Goal: Task Accomplishment & Management: Use online tool/utility

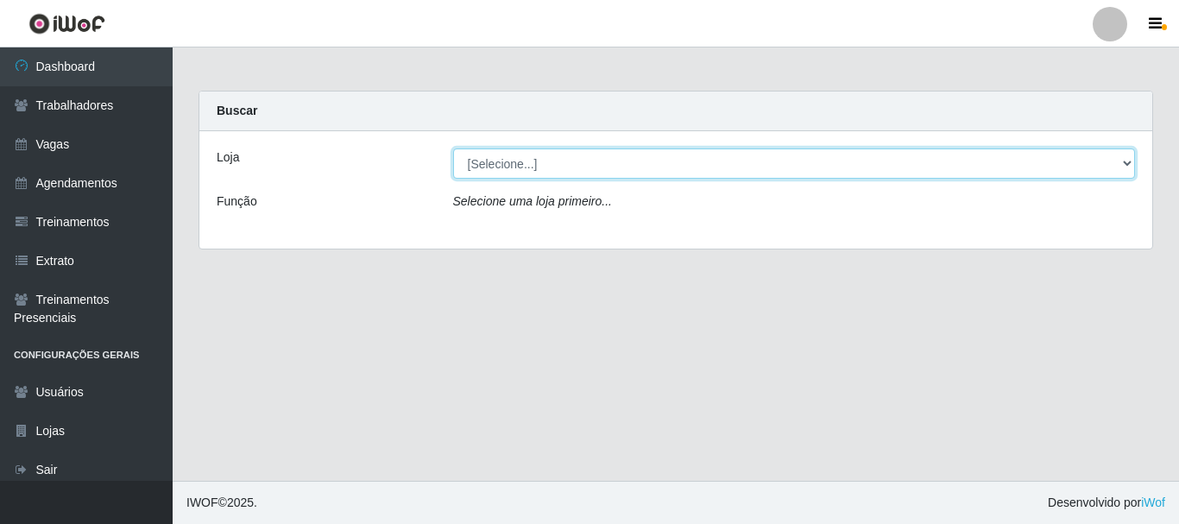
click at [588, 170] on select "[Selecione...] O Cestão - [GEOGRAPHIC_DATA]" at bounding box center [794, 163] width 683 height 30
select select "238"
click at [453, 148] on select "[Selecione...] O Cestão - [GEOGRAPHIC_DATA]" at bounding box center [794, 163] width 683 height 30
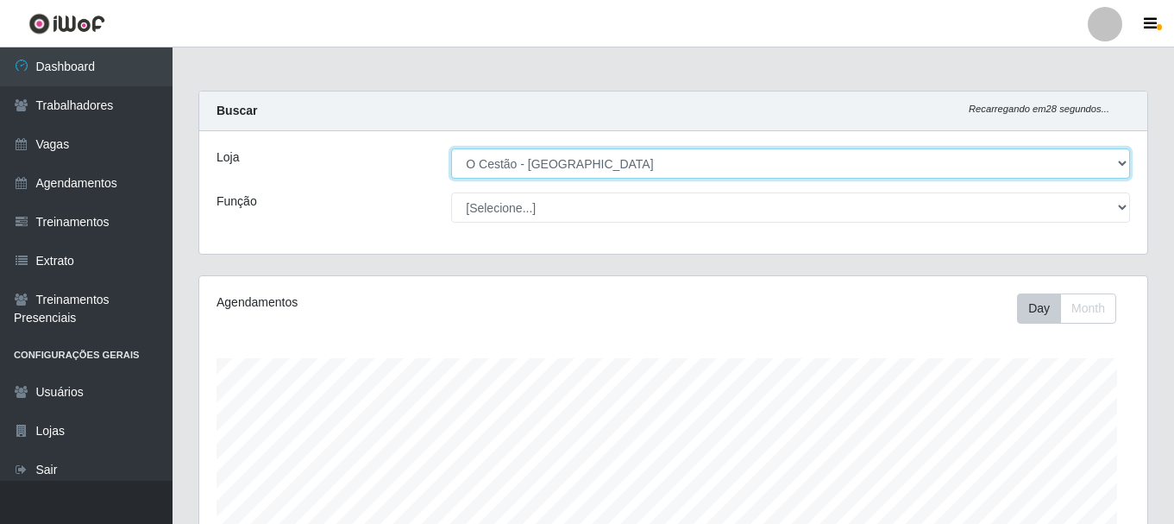
scroll to position [358, 948]
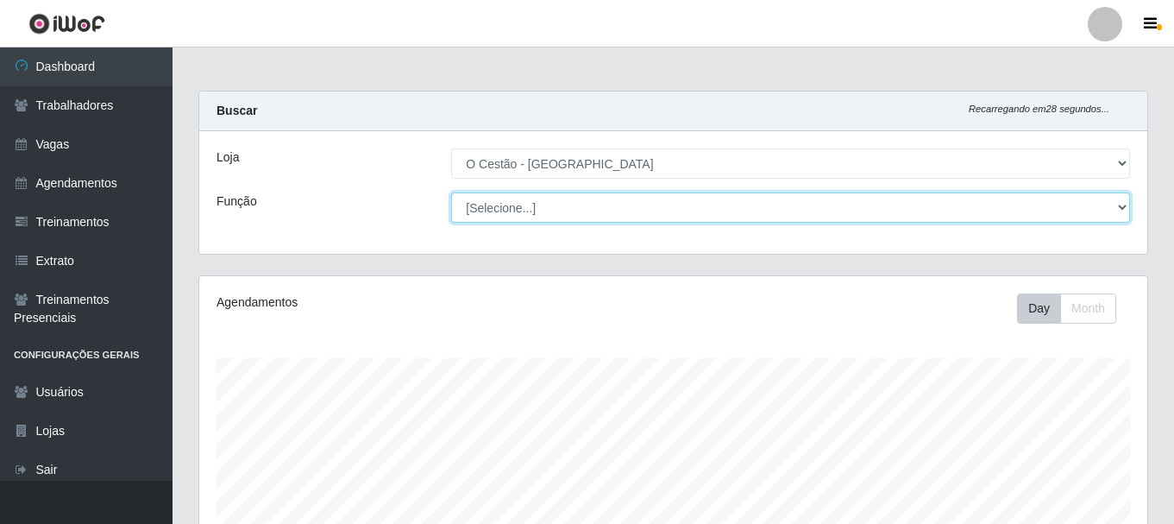
click at [588, 216] on select "[Selecione...] ASG ASG + ASG ++ Auxiliar de Estoque Auxiliar de Estoque + Auxil…" at bounding box center [790, 207] width 679 height 30
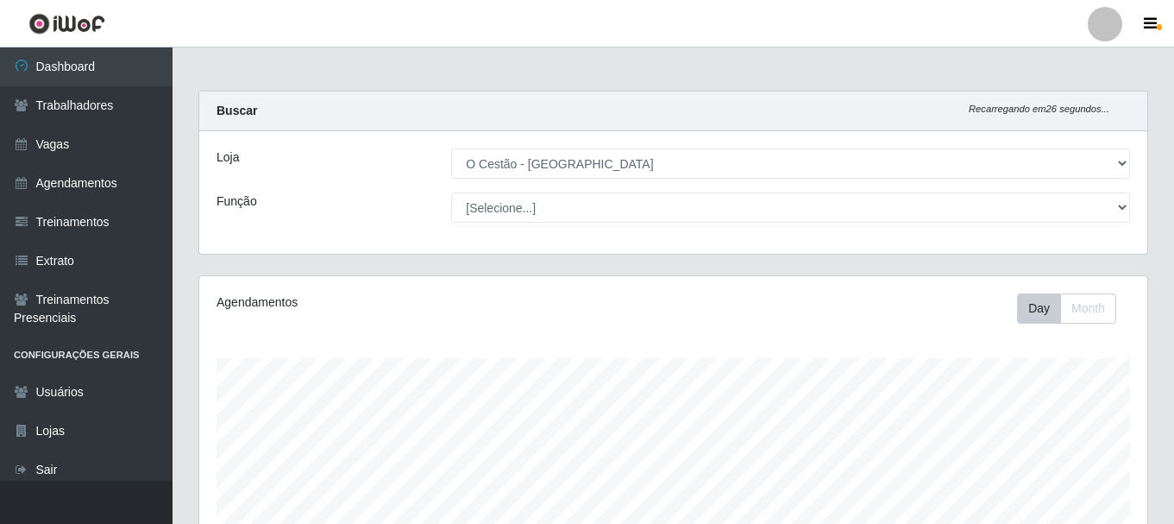
click at [377, 167] on div "Loja" at bounding box center [321, 163] width 235 height 30
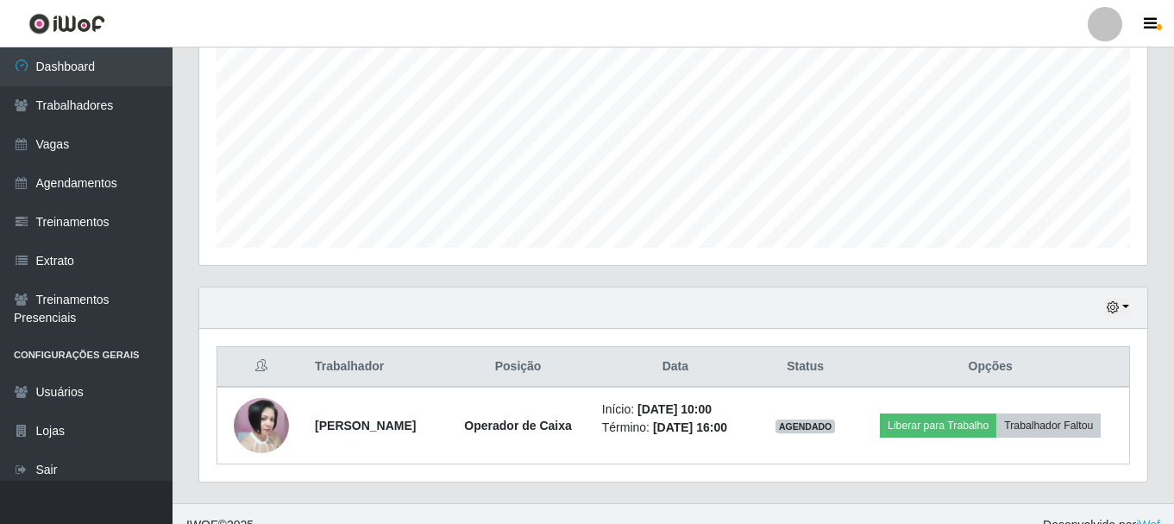
scroll to position [392, 0]
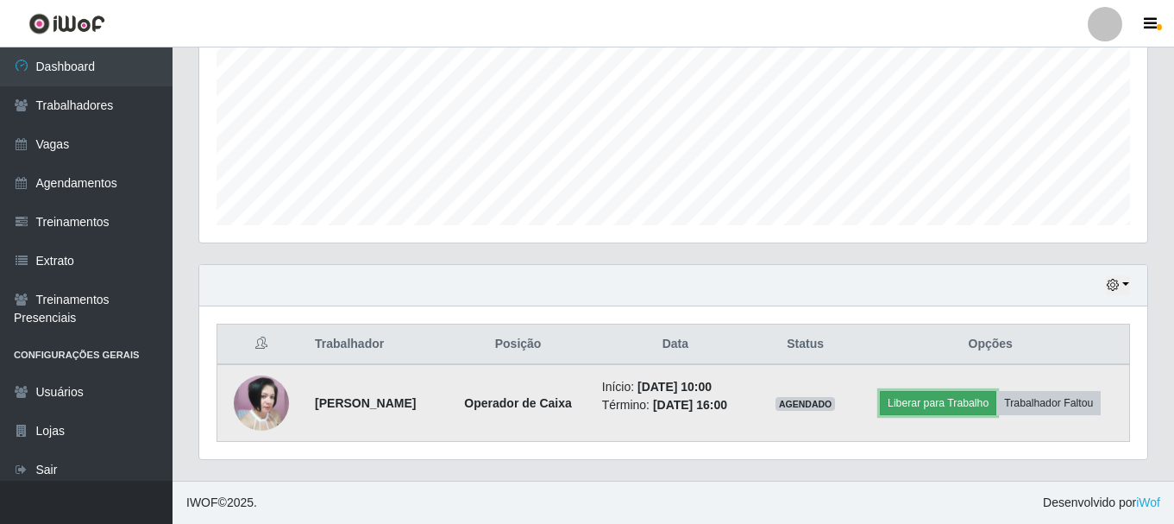
click at [960, 405] on button "Liberar para Trabalho" at bounding box center [938, 403] width 116 height 24
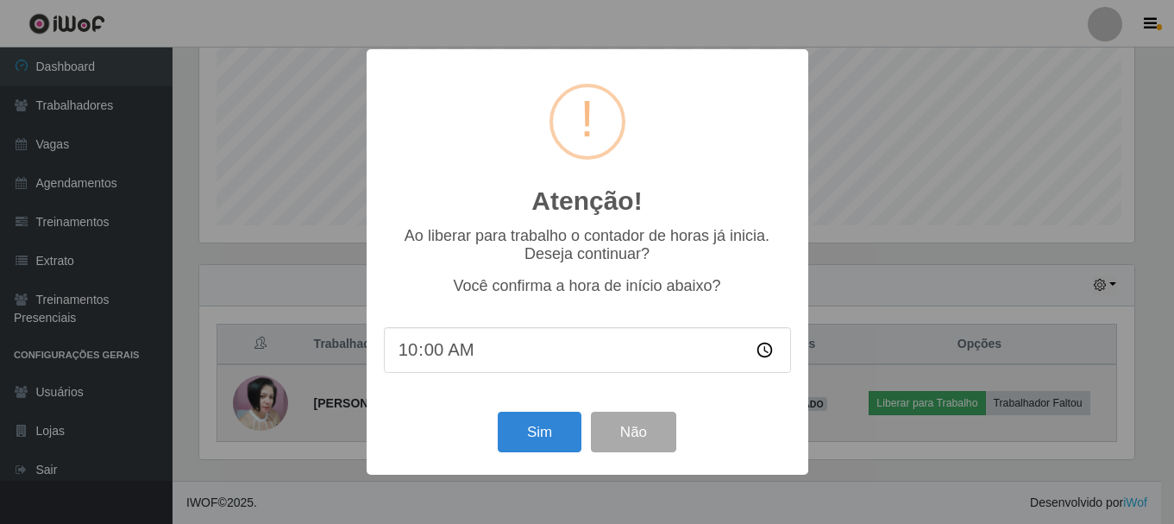
scroll to position [358, 940]
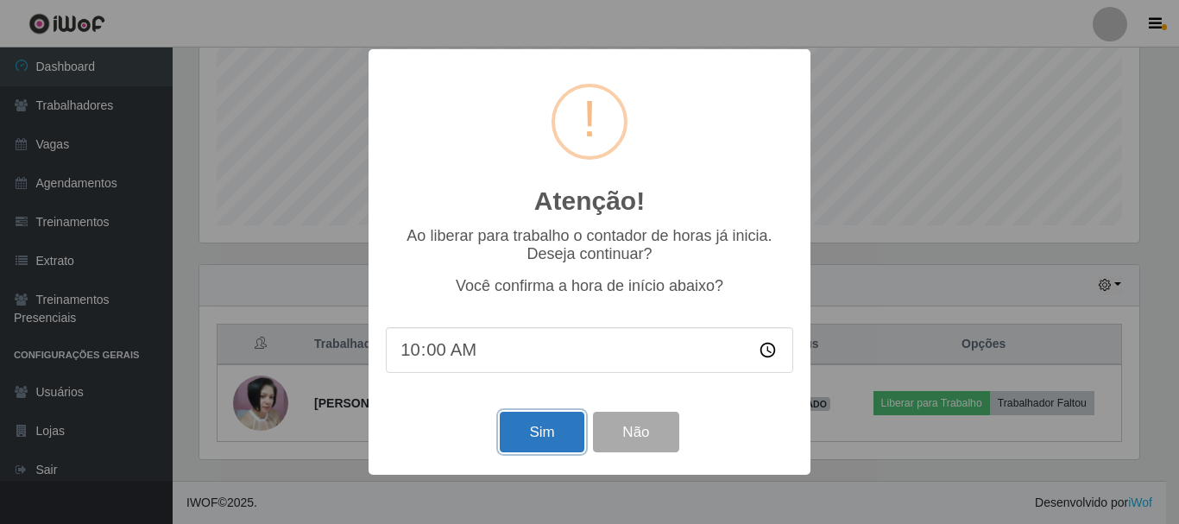
click at [530, 433] on button "Sim" at bounding box center [542, 432] width 84 height 41
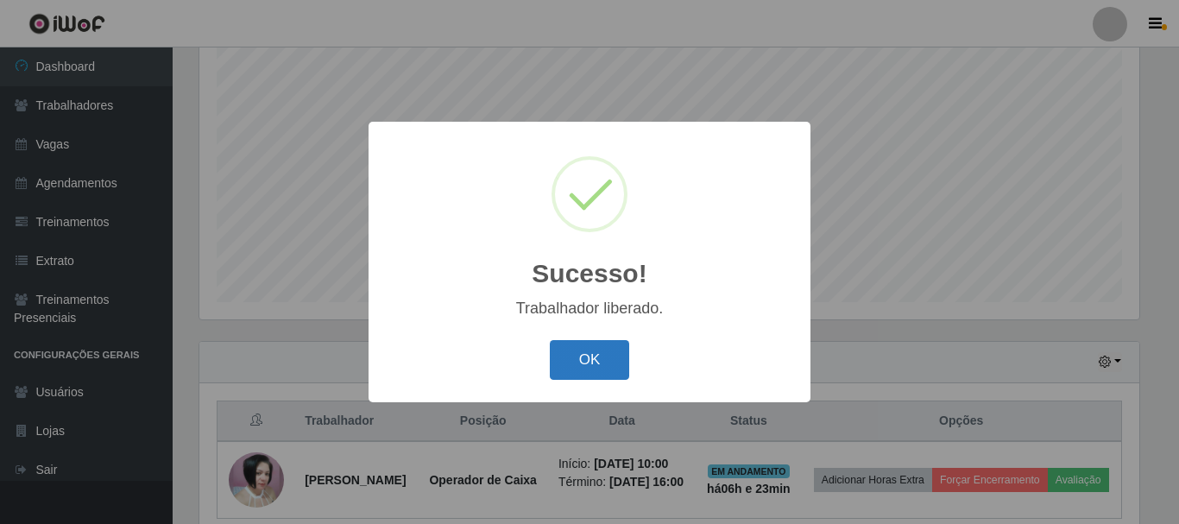
click at [593, 364] on button "OK" at bounding box center [590, 360] width 80 height 41
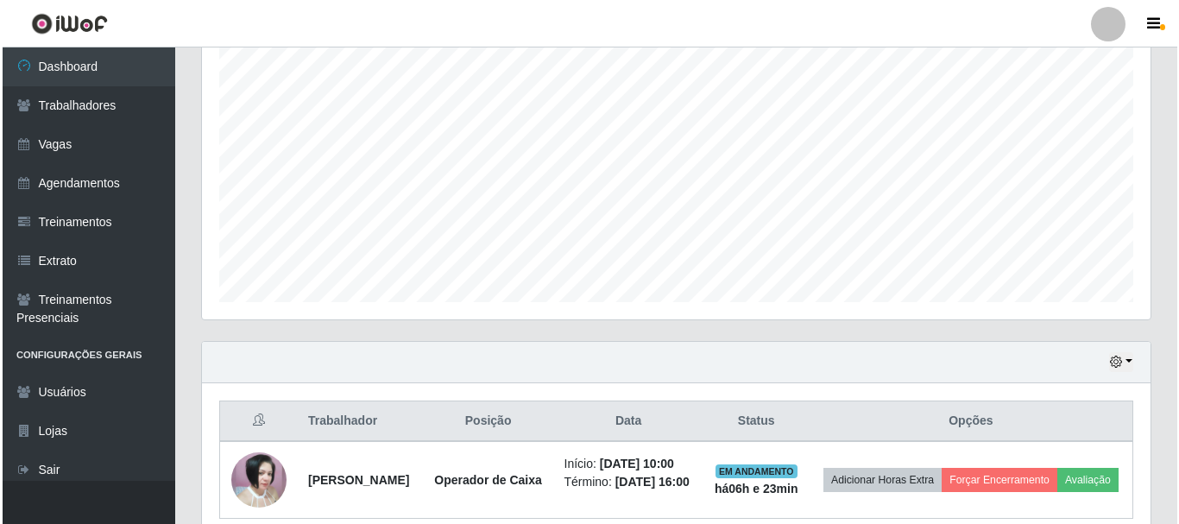
scroll to position [405, 0]
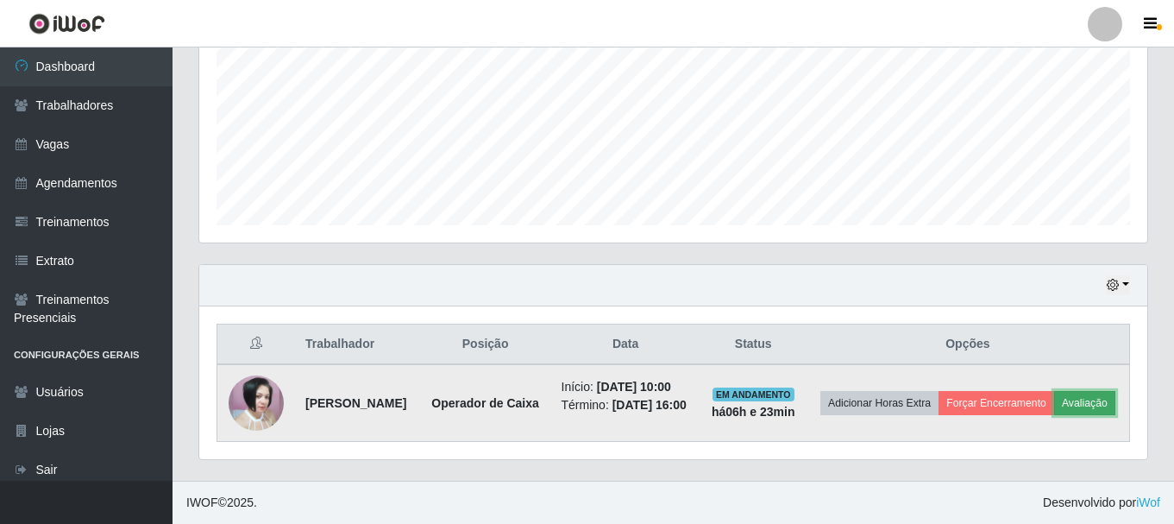
click at [1054, 400] on button "Avaliação" at bounding box center [1084, 403] width 61 height 24
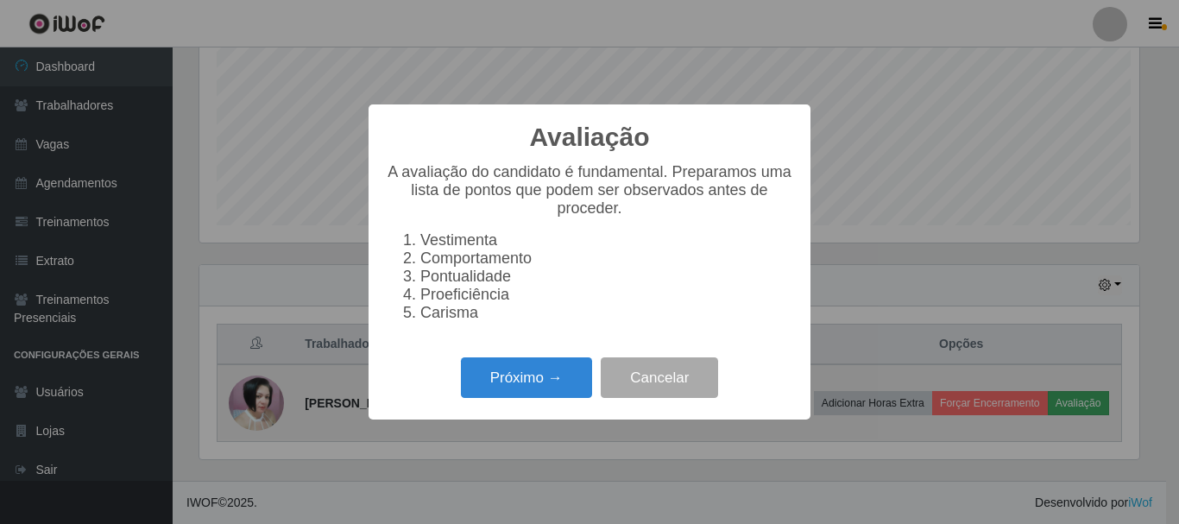
scroll to position [358, 940]
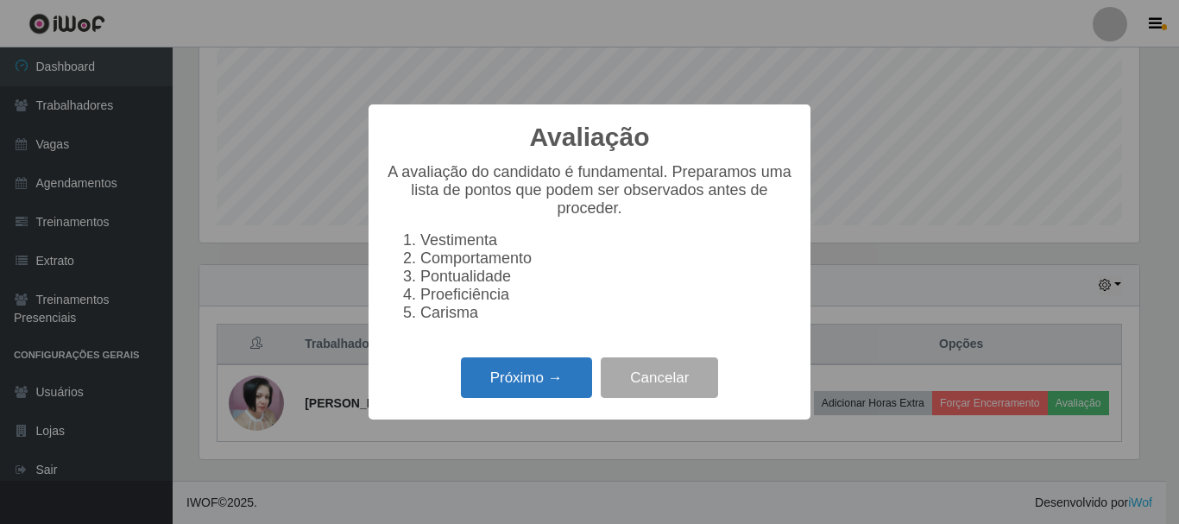
click at [572, 394] on button "Próximo →" at bounding box center [526, 377] width 131 height 41
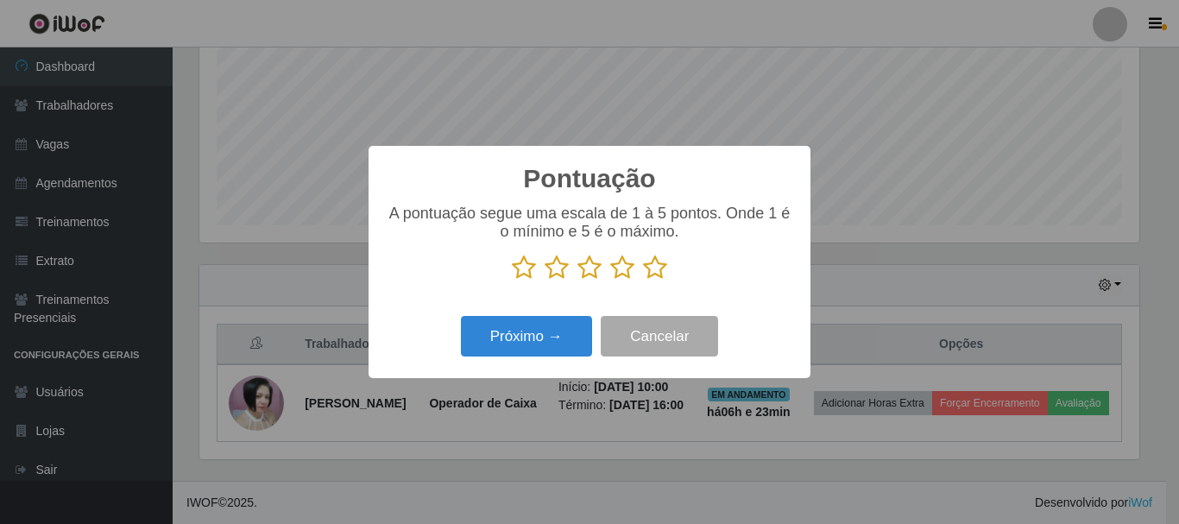
click at [656, 273] on icon at bounding box center [655, 268] width 24 height 26
click at [643, 280] on input "radio" at bounding box center [643, 280] width 0 height 0
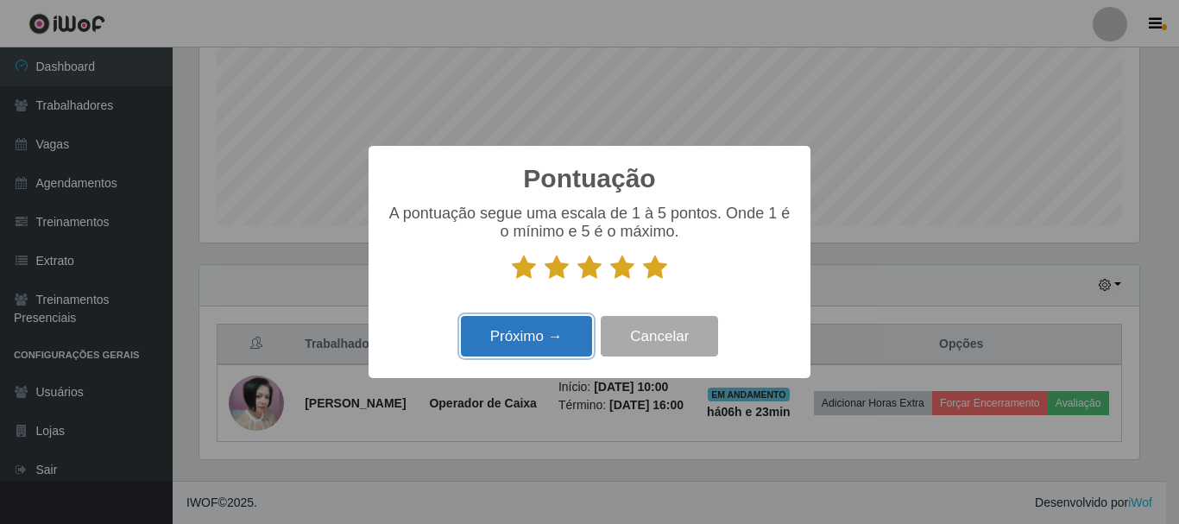
click at [561, 330] on button "Próximo →" at bounding box center [526, 336] width 131 height 41
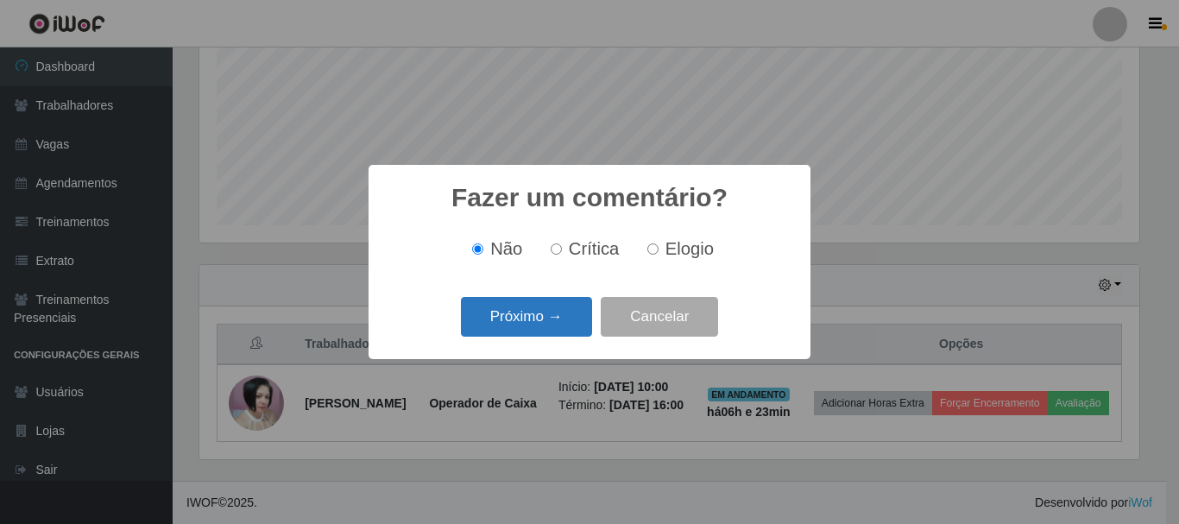
click at [557, 311] on button "Próximo →" at bounding box center [526, 317] width 131 height 41
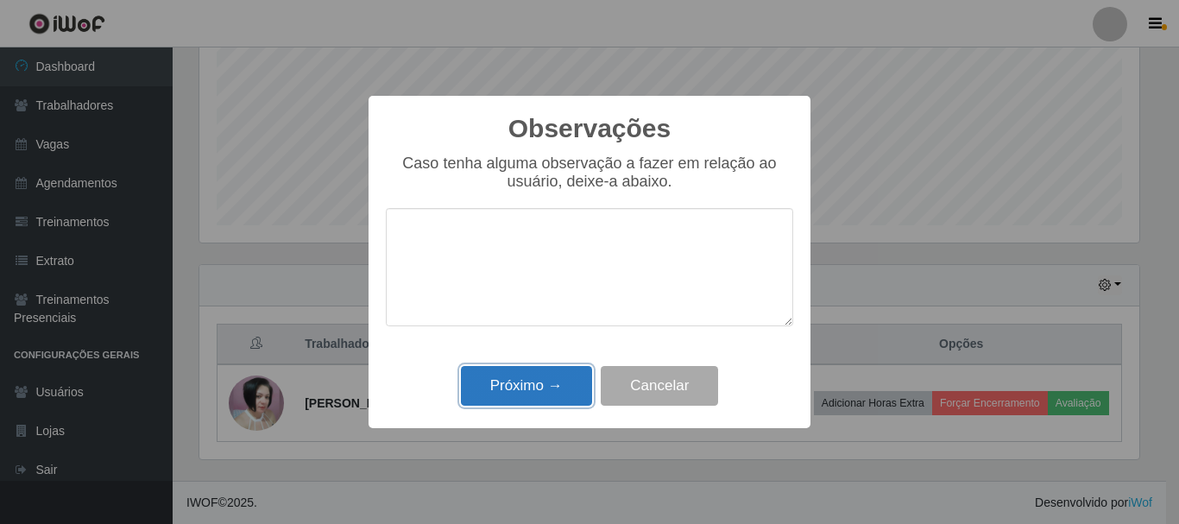
click at [555, 393] on button "Próximo →" at bounding box center [526, 386] width 131 height 41
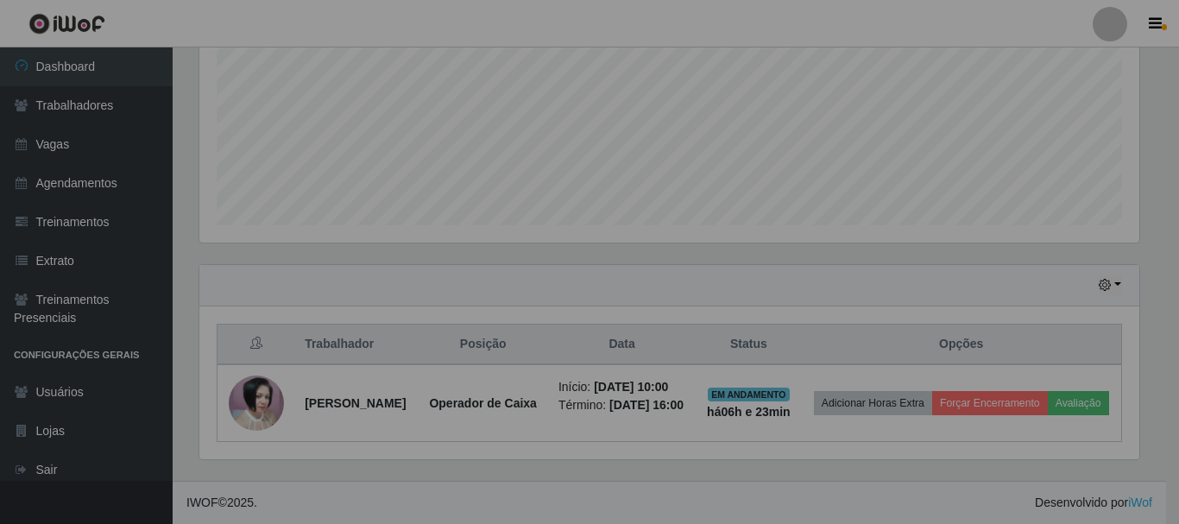
scroll to position [358, 948]
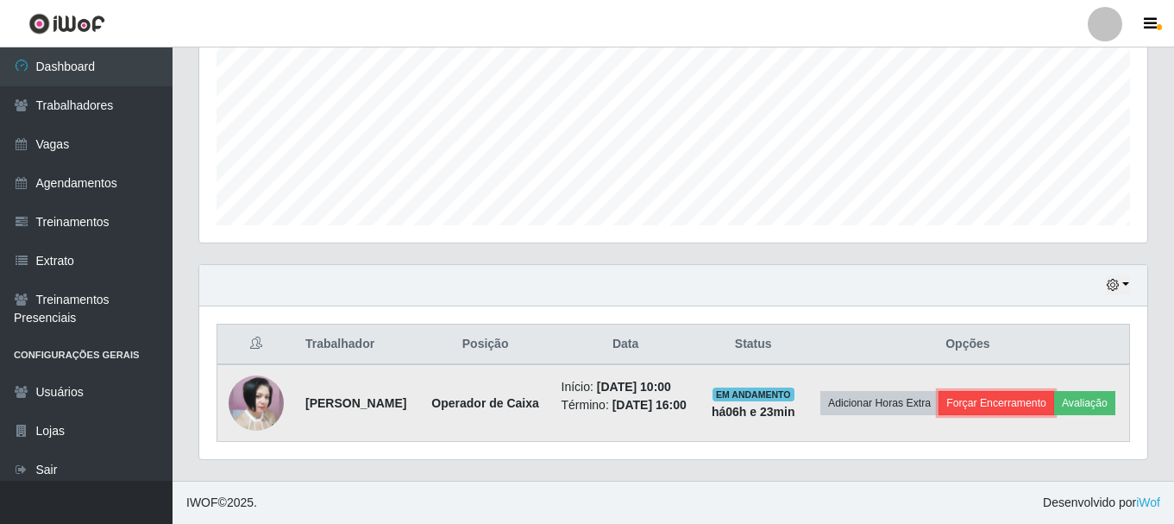
click at [1054, 391] on button "Forçar Encerramento" at bounding box center [997, 403] width 116 height 24
click at [1037, 391] on button "Forçar Encerramento" at bounding box center [997, 403] width 116 height 24
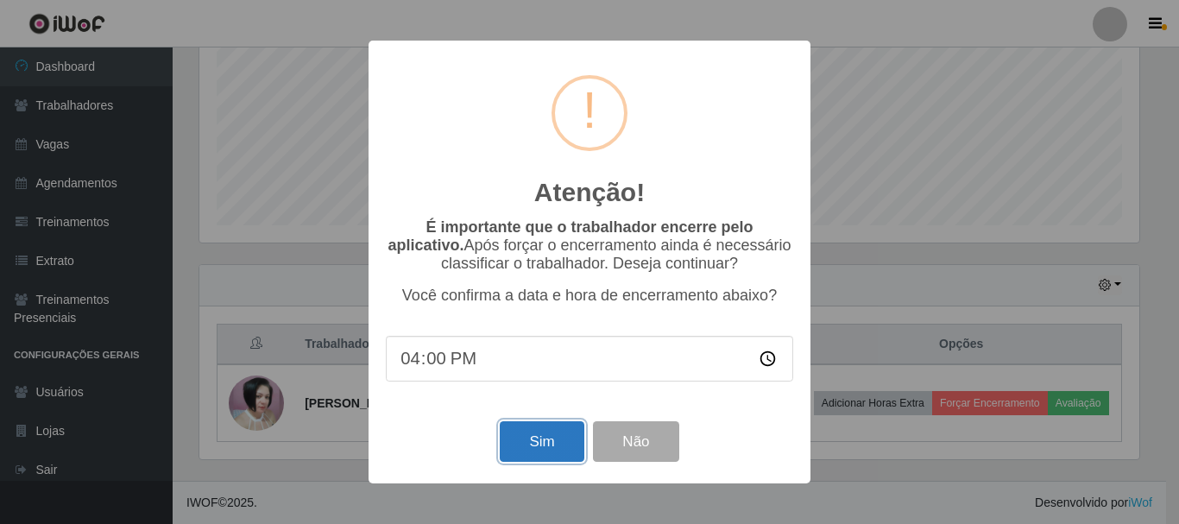
click at [531, 437] on button "Sim" at bounding box center [542, 441] width 84 height 41
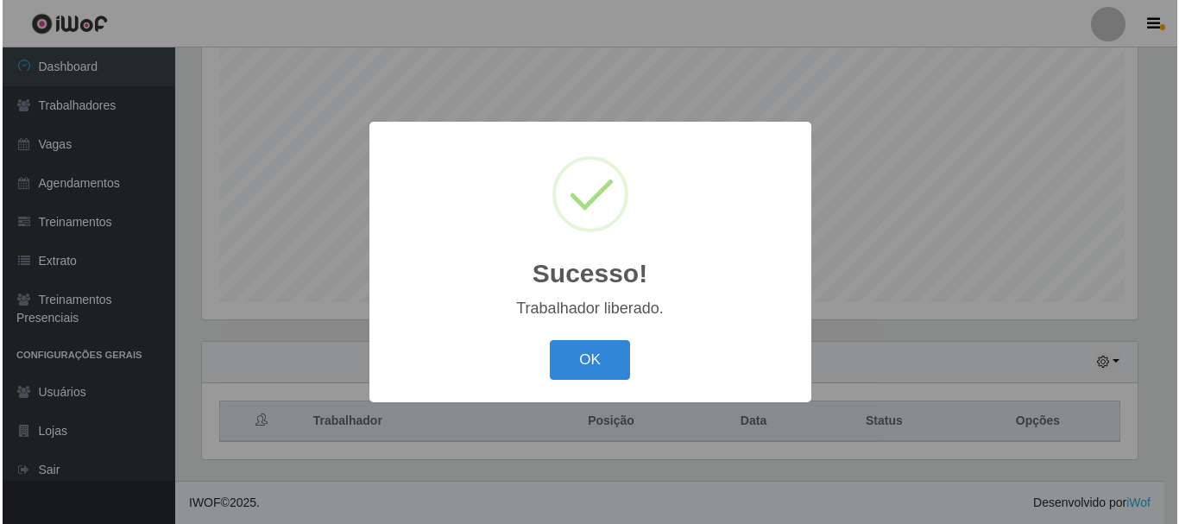
scroll to position [0, 0]
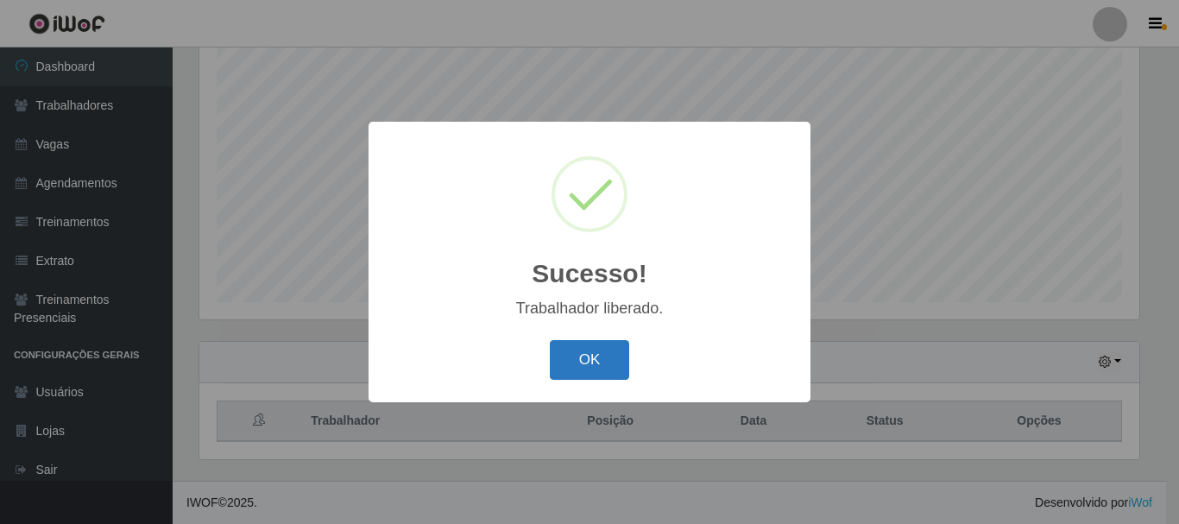
click at [595, 361] on button "OK" at bounding box center [590, 360] width 80 height 41
